Goal: Navigation & Orientation: Find specific page/section

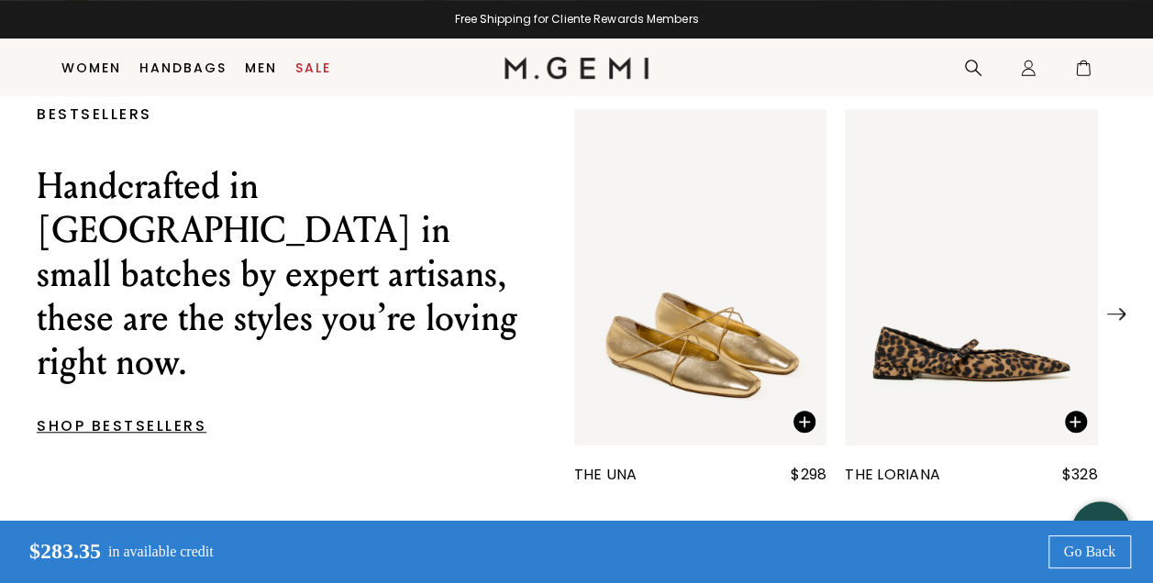
scroll to position [512, 0]
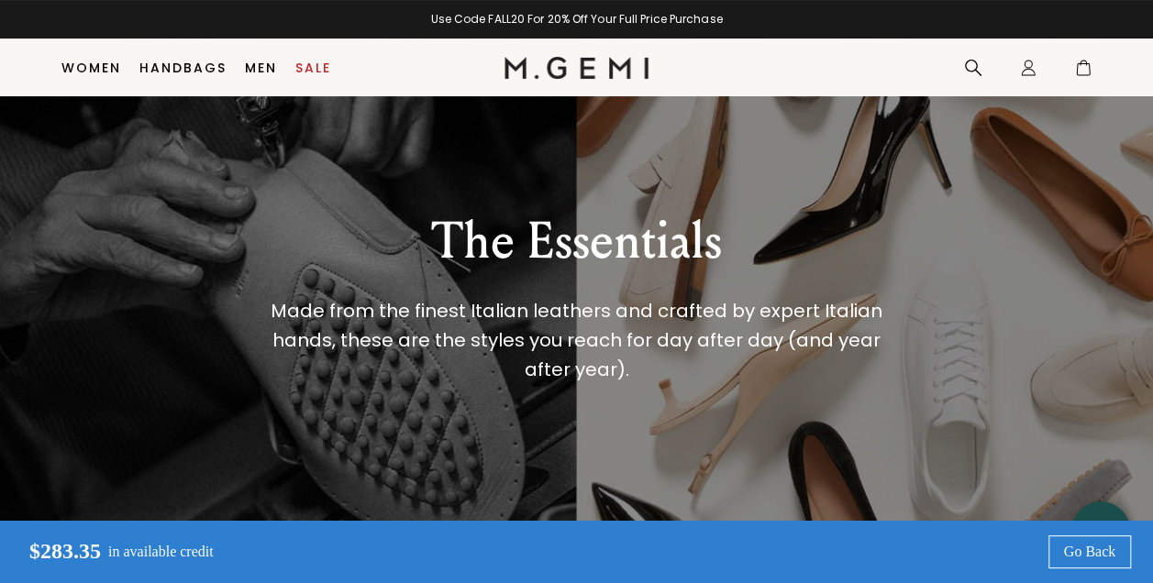
scroll to position [169, 0]
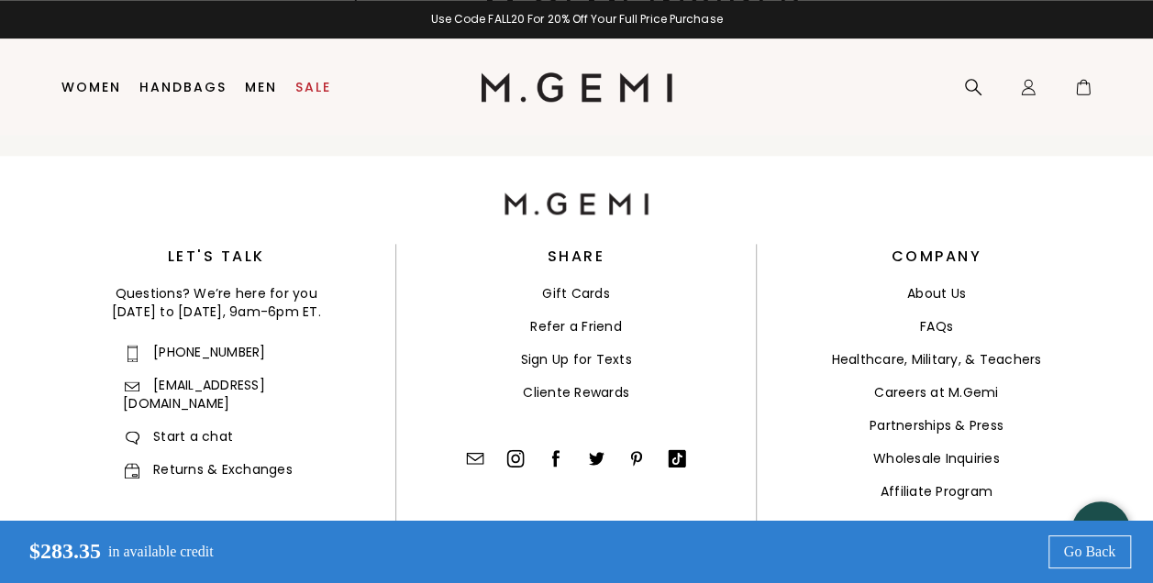
scroll to position [967, 0]
